Goal: Information Seeking & Learning: Learn about a topic

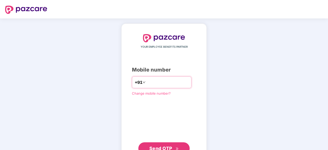
click at [147, 81] on input "number" at bounding box center [168, 82] width 42 height 8
type input "**********"
click at [158, 145] on span "Send OTP" at bounding box center [164, 148] width 30 height 7
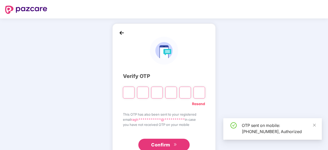
click at [131, 91] on input "Please enter verification code. Digit 1" at bounding box center [129, 93] width 12 height 12
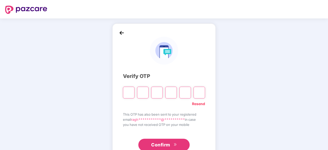
type input "*"
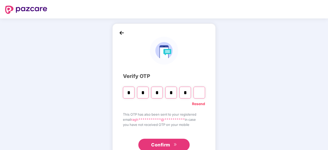
type input "*"
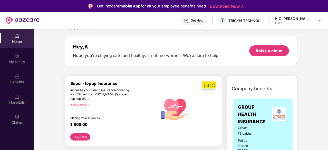
scroll to position [10, 0]
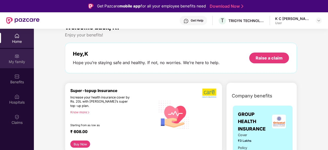
click at [10, 58] on div "My family" at bounding box center [17, 58] width 34 height 19
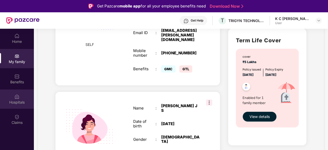
click at [12, 96] on div "Hospitals" at bounding box center [17, 99] width 34 height 19
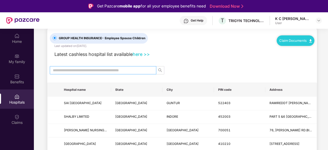
scroll to position [11, 0]
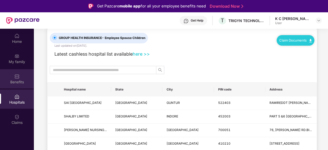
click at [21, 80] on div "Benefits" at bounding box center [17, 82] width 34 height 5
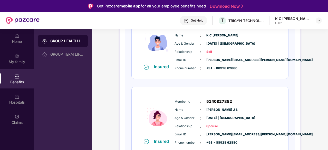
scroll to position [97, 0]
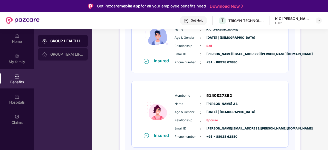
click at [53, 53] on div "GROUP TERM LIFE INSURANCE" at bounding box center [66, 54] width 33 height 4
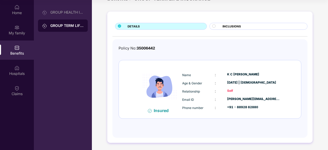
scroll to position [28, 0]
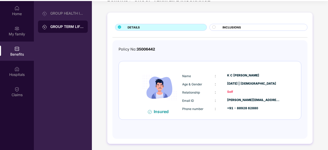
click at [223, 30] on div "INCLUSIONS" at bounding box center [262, 27] width 85 height 5
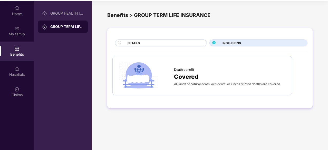
scroll to position [0, 0]
click at [184, 40] on div "DETAILS" at bounding box center [161, 43] width 92 height 7
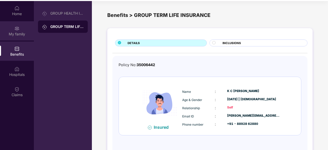
click at [21, 40] on div "My family" at bounding box center [17, 30] width 34 height 19
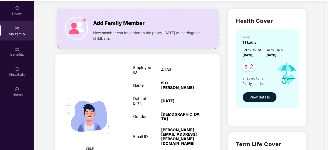
scroll to position [18, 0]
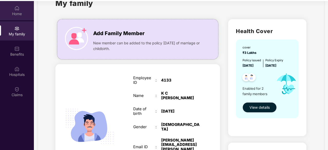
click at [12, 14] on div "Home" at bounding box center [17, 13] width 34 height 5
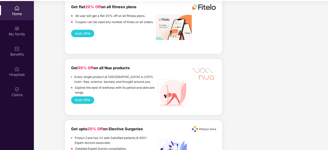
scroll to position [495, 0]
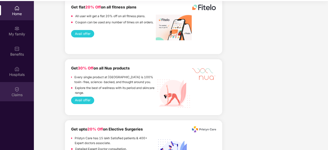
click at [8, 90] on div "Claims" at bounding box center [17, 91] width 34 height 19
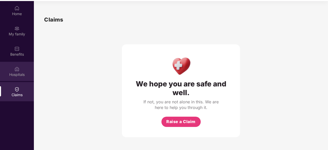
click at [14, 66] on div at bounding box center [16, 68] width 5 height 5
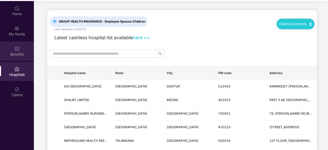
click at [17, 54] on div "Benefits" at bounding box center [17, 54] width 34 height 5
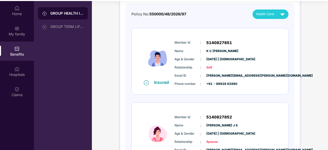
scroll to position [43, 0]
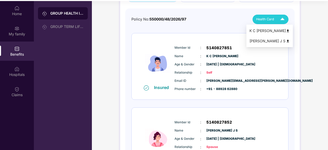
click at [269, 15] on div "Health Card" at bounding box center [271, 19] width 31 height 9
click at [176, 24] on div "Policy No: 550000/48/2026/97 Health Card Insured Member Id : 5140827851 Name : …" at bounding box center [209, 99] width 157 height 168
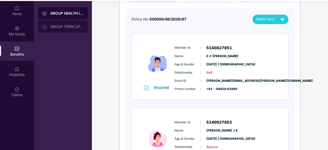
click at [50, 26] on div "GROUP TERM LIFE INSURANCE" at bounding box center [66, 27] width 33 height 4
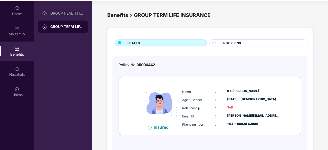
click at [218, 40] on div "INCLUSIONS" at bounding box center [259, 43] width 98 height 7
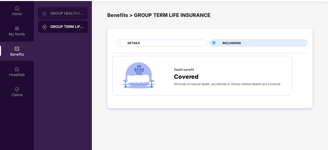
click at [50, 8] on div "GROUP HEALTH INSURANCE" at bounding box center [63, 13] width 50 height 12
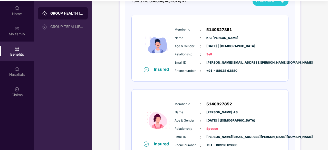
scroll to position [97, 0]
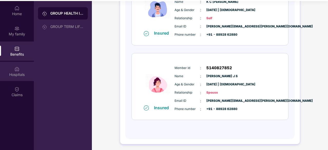
click at [29, 66] on div "Hospitals" at bounding box center [17, 71] width 34 height 19
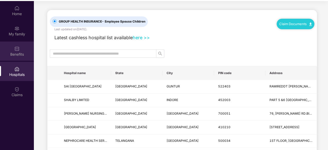
click at [21, 51] on div "Benefits" at bounding box center [17, 51] width 34 height 19
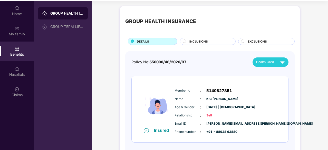
click at [203, 43] on span "INCLUSIONS" at bounding box center [199, 41] width 18 height 5
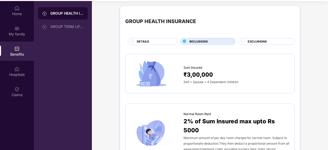
click at [253, 42] on span "EXCLUSIONS" at bounding box center [257, 41] width 19 height 5
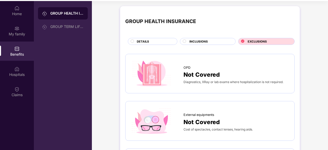
click at [154, 42] on div "DETAILS" at bounding box center [154, 41] width 40 height 5
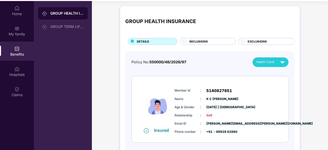
click at [257, 39] on div "EXCLUSIONS" at bounding box center [266, 41] width 56 height 7
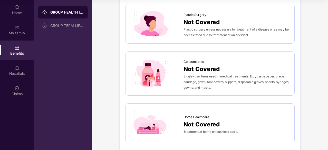
scroll to position [285, 0]
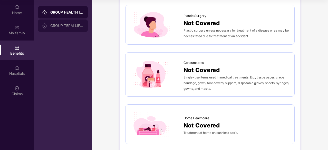
click at [62, 27] on div "GROUP TERM LIFE INSURANCE" at bounding box center [66, 26] width 33 height 4
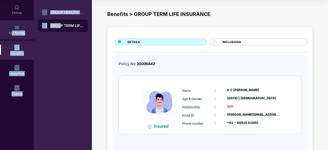
drag, startPoint x: 62, startPoint y: 27, endPoint x: 12, endPoint y: 30, distance: 49.4
click at [12, 30] on div "Home My family Benefits Hospitals Claims GROUP HEALTH INSURANCE GROUP TERM LIFE…" at bounding box center [46, 75] width 92 height 150
click at [12, 30] on div "My family" at bounding box center [17, 29] width 34 height 19
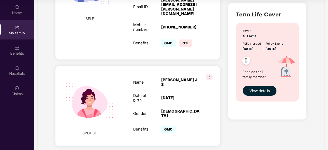
scroll to position [157, 0]
click at [182, 72] on div "Name : [PERSON_NAME] Date of birth : [DEMOGRAPHIC_DATA] Gender : [DEMOGRAPHIC_D…" at bounding box center [166, 106] width 77 height 69
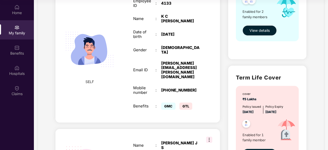
scroll to position [0, 0]
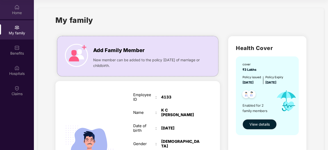
click at [15, 14] on div "Home" at bounding box center [17, 12] width 34 height 5
